Goal: Find contact information: Find contact information

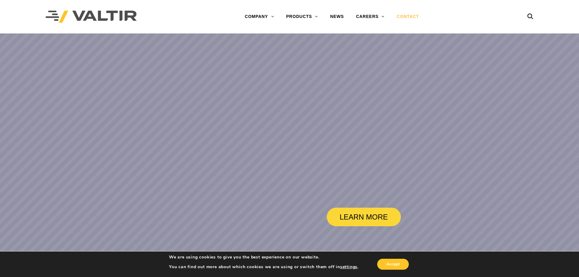
click at [413, 17] on link "CONTACT" at bounding box center [408, 17] width 34 height 12
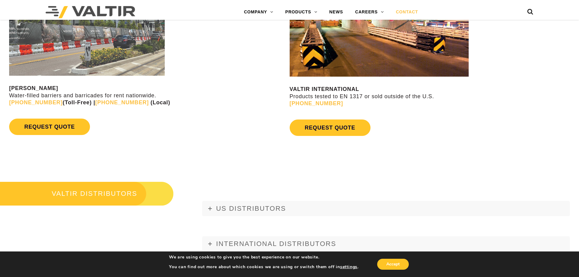
scroll to position [730, 0]
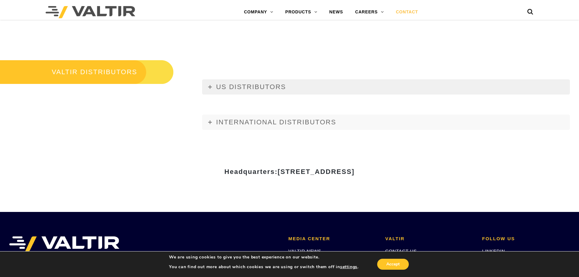
click at [267, 88] on span "US DISTRIBUTORS" at bounding box center [251, 87] width 70 height 8
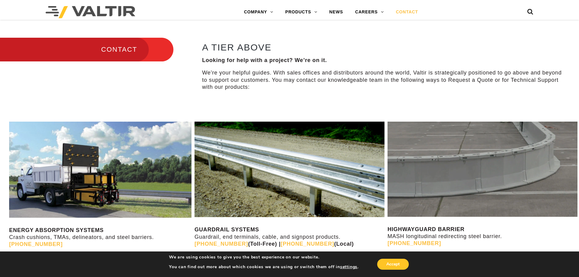
scroll to position [304, 0]
